Goal: Task Accomplishment & Management: Use online tool/utility

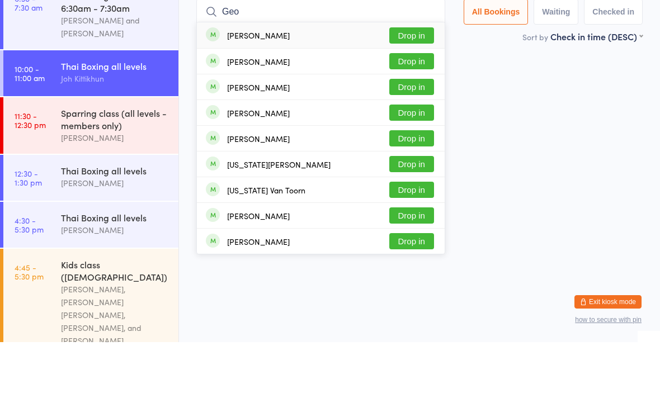
type input "Geo"
click at [411, 154] on button "Drop in" at bounding box center [411, 162] width 45 height 16
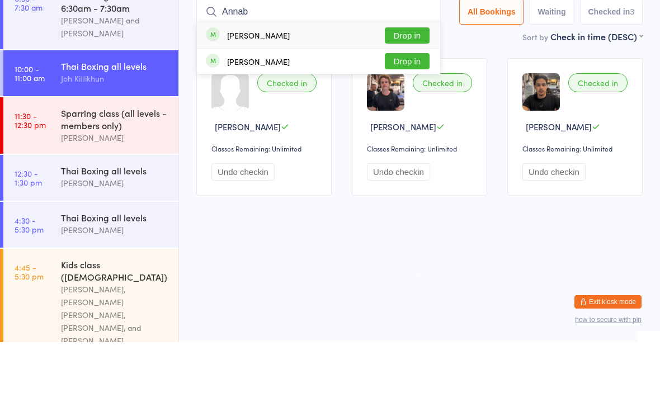
type input "Annab"
click at [408, 102] on button "Drop in" at bounding box center [407, 110] width 45 height 16
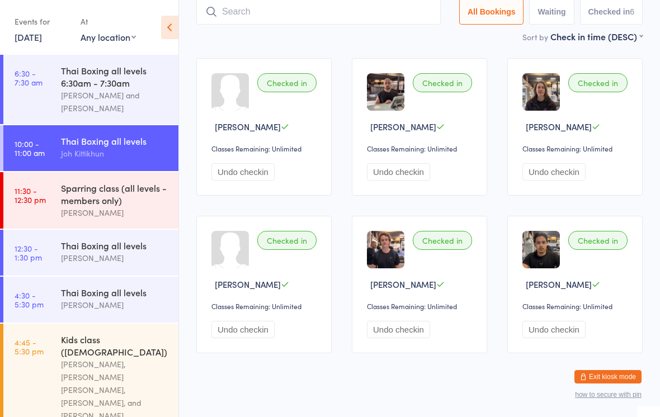
click at [288, 25] on input "search" at bounding box center [318, 12] width 244 height 26
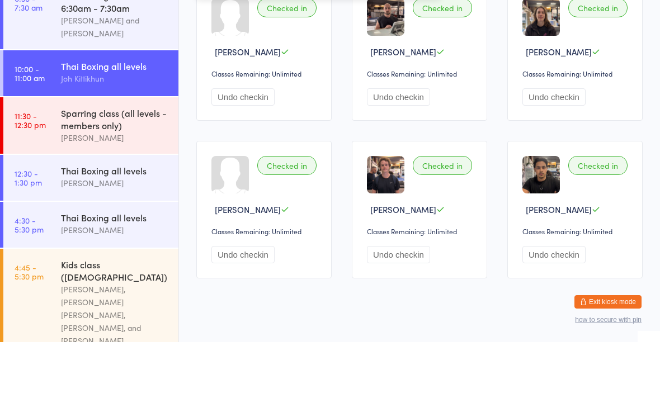
type input "[PERSON_NAME]"
click at [406, 35] on button "Drop in" at bounding box center [407, 35] width 45 height 16
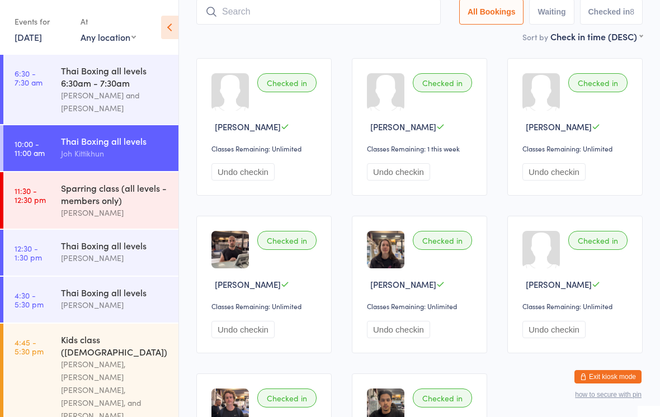
click at [246, 16] on input "search" at bounding box center [318, 12] width 244 height 26
type input "Yol"
click at [406, 31] on button "Drop in" at bounding box center [407, 35] width 45 height 16
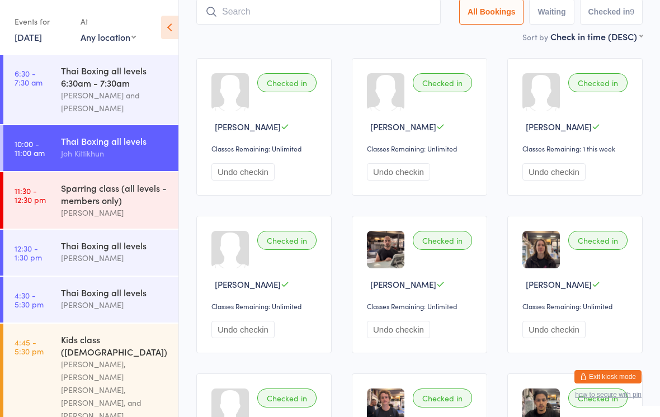
click at [269, 20] on input "search" at bounding box center [318, 12] width 244 height 26
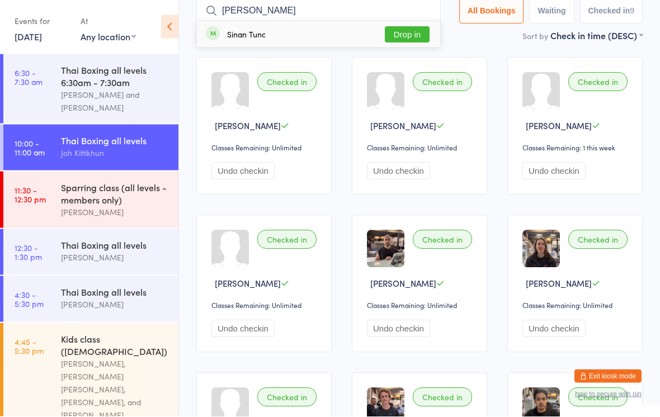
type input "[PERSON_NAME]"
click at [394, 39] on button "Drop in" at bounding box center [407, 35] width 45 height 16
